Goal: Navigation & Orientation: Find specific page/section

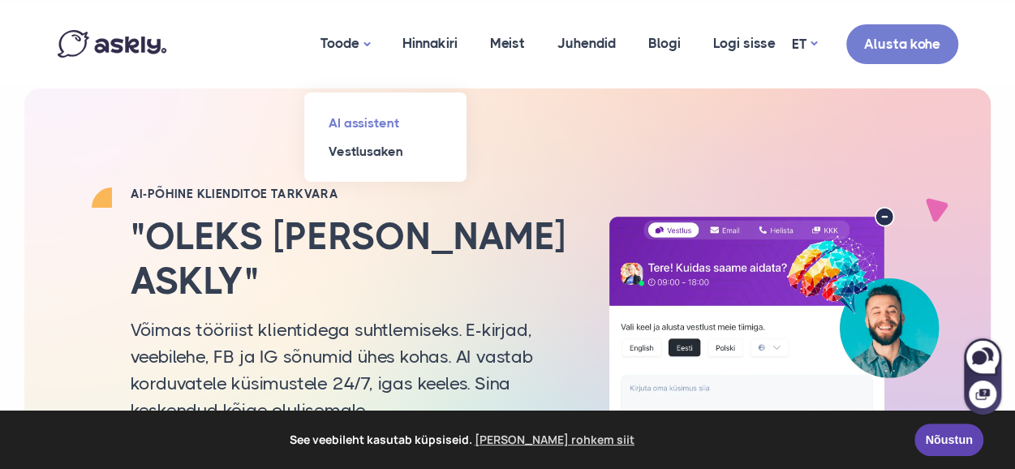
click at [333, 117] on link "AI assistent" at bounding box center [385, 123] width 162 height 28
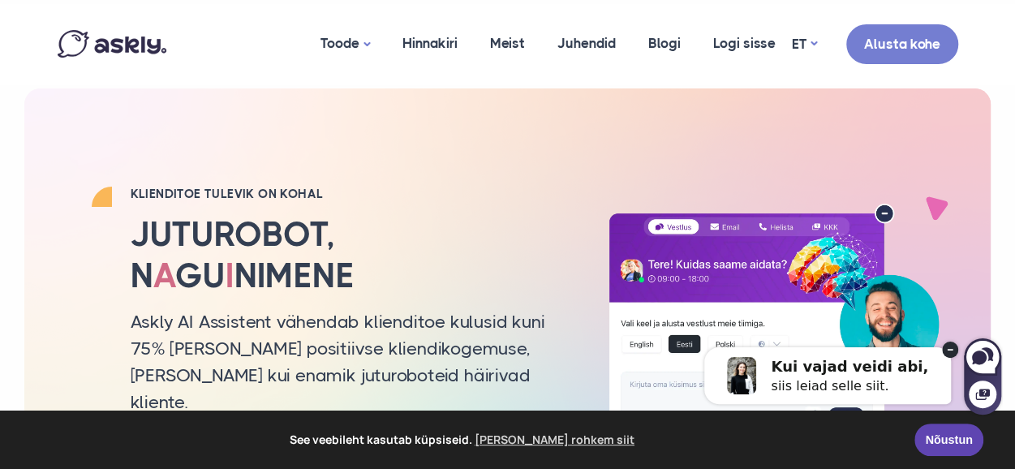
click at [122, 40] on img at bounding box center [112, 44] width 109 height 28
